Goal: Entertainment & Leisure: Consume media (video, audio)

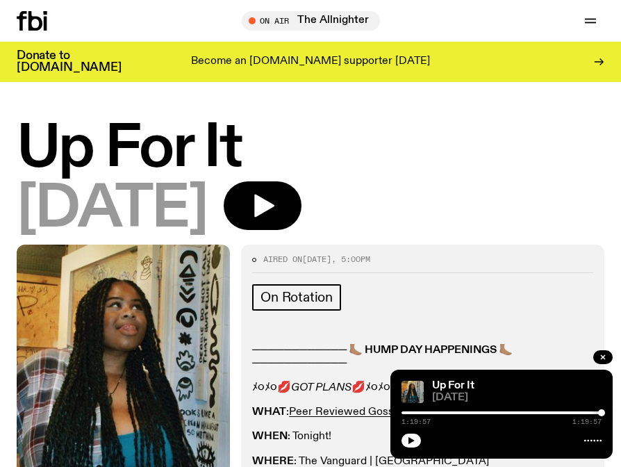
scroll to position [486, 0]
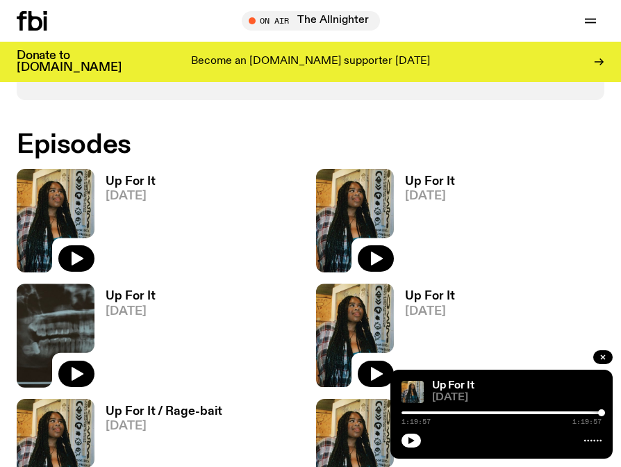
scroll to position [833, 0]
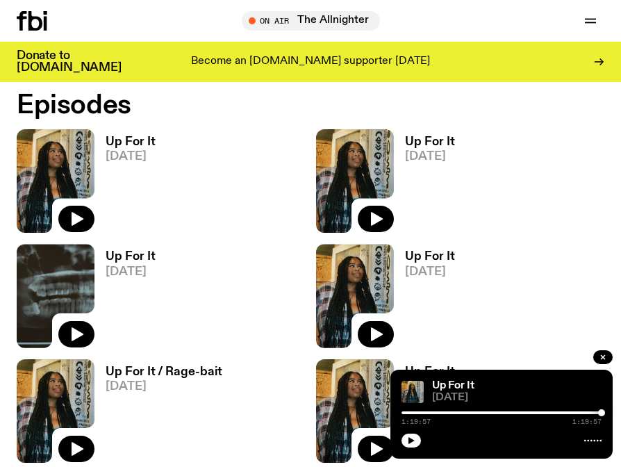
click at [87, 328] on button "button" at bounding box center [76, 334] width 36 height 26
click at [133, 249] on div "Up For It [DATE]" at bounding box center [124, 295] width 61 height 103
click at [135, 256] on h3 "Up For It" at bounding box center [131, 257] width 50 height 12
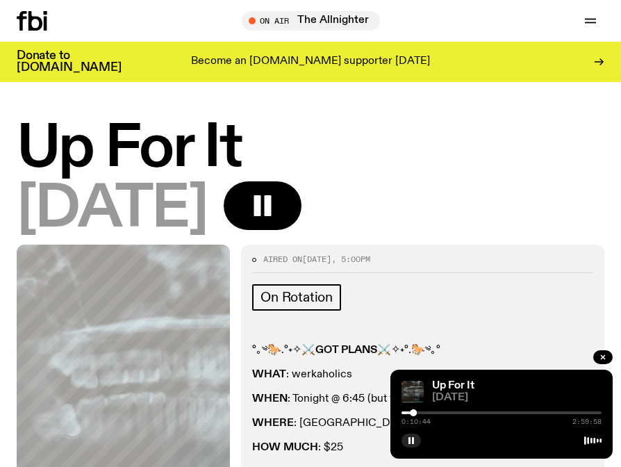
click at [411, 437] on icon "button" at bounding box center [411, 440] width 8 height 8
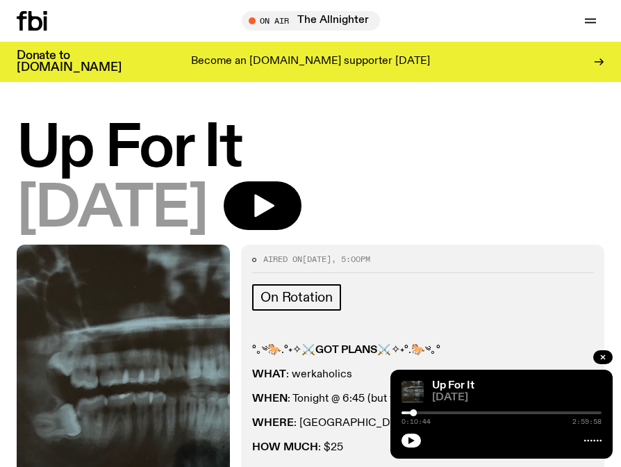
drag, startPoint x: 412, startPoint y: 437, endPoint x: 464, endPoint y: 315, distance: 132.8
click at [412, 437] on icon "button" at bounding box center [411, 440] width 8 height 8
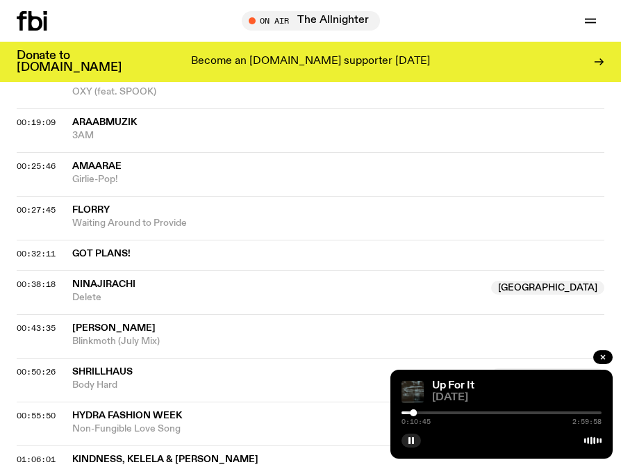
scroll to position [694, 0]
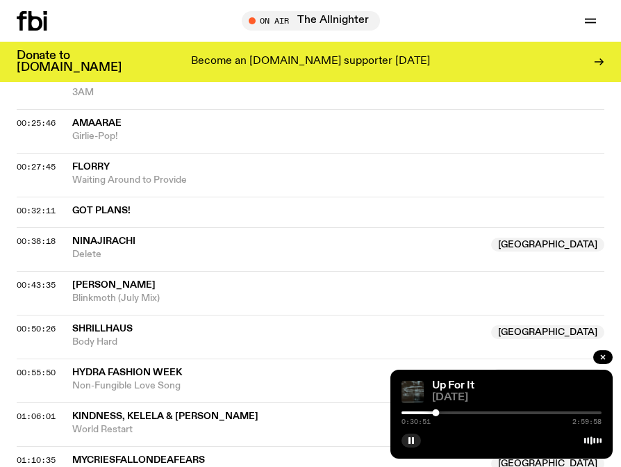
click at [411, 441] on icon "button" at bounding box center [411, 440] width 8 height 8
